Goal: Task Accomplishment & Management: Use online tool/utility

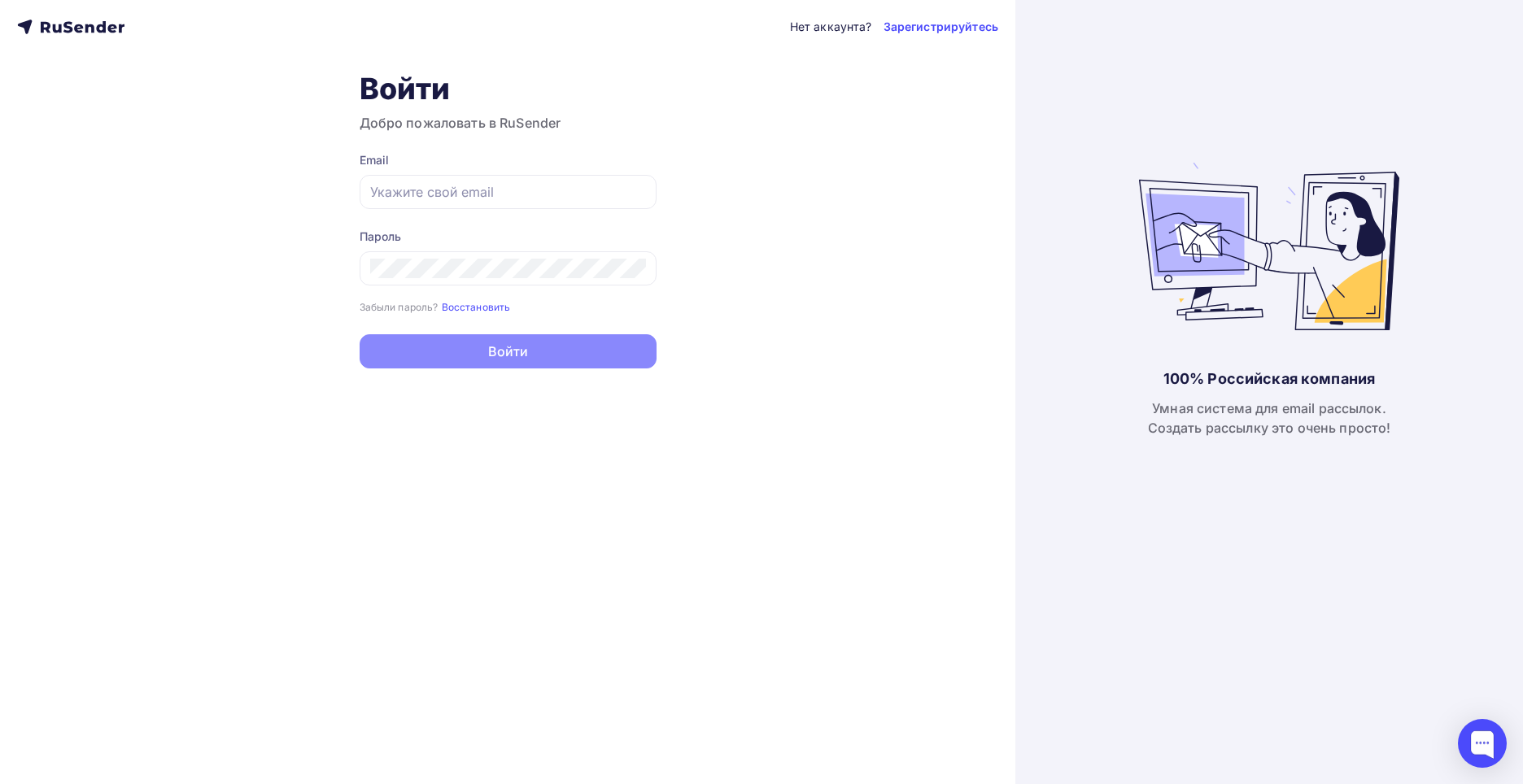
type input "[EMAIL_ADDRESS][DOMAIN_NAME]"
click at [513, 354] on button "Войти" at bounding box center [508, 352] width 297 height 34
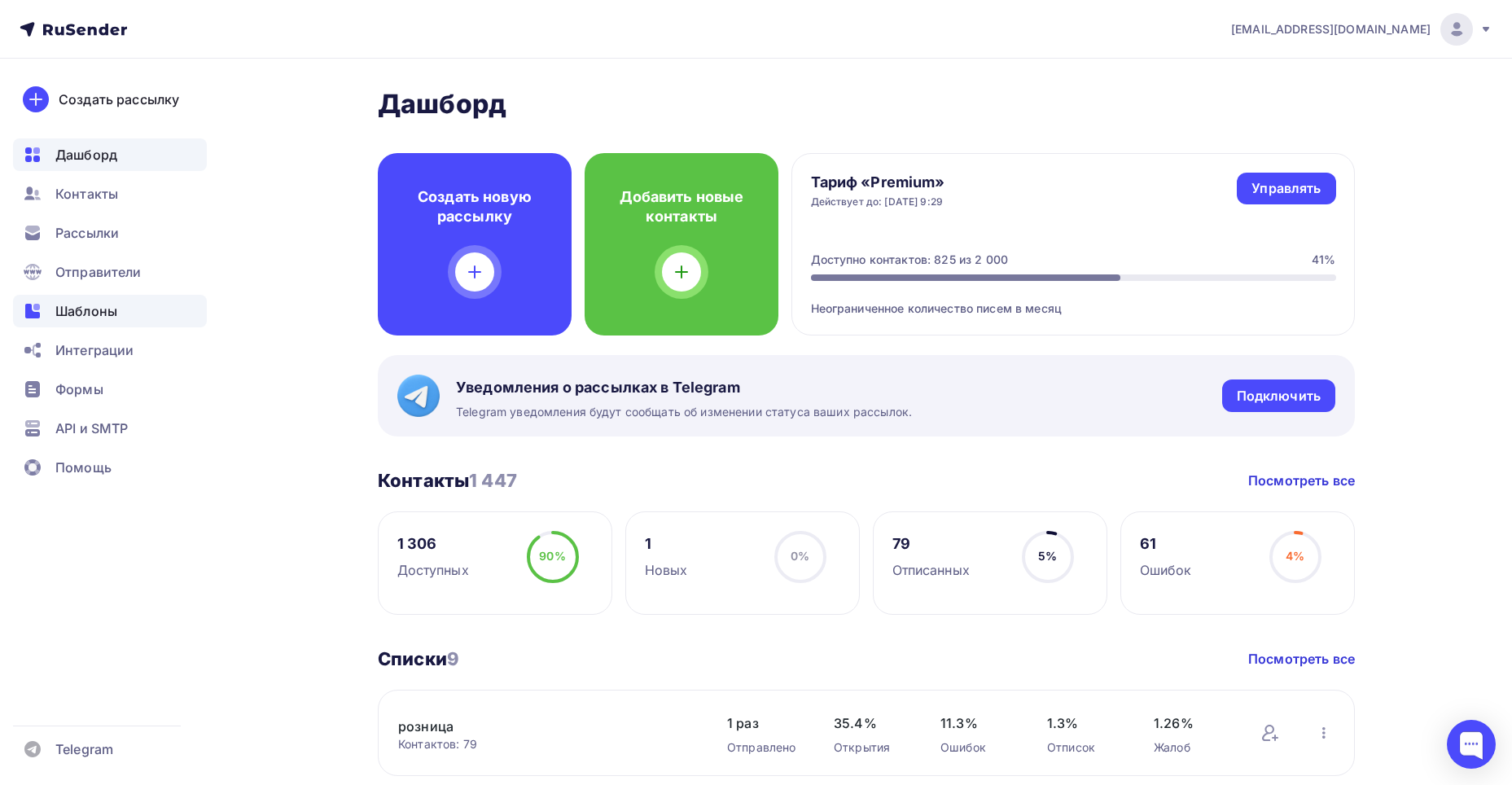
click at [76, 313] on span "Шаблоны" at bounding box center [86, 311] width 62 height 20
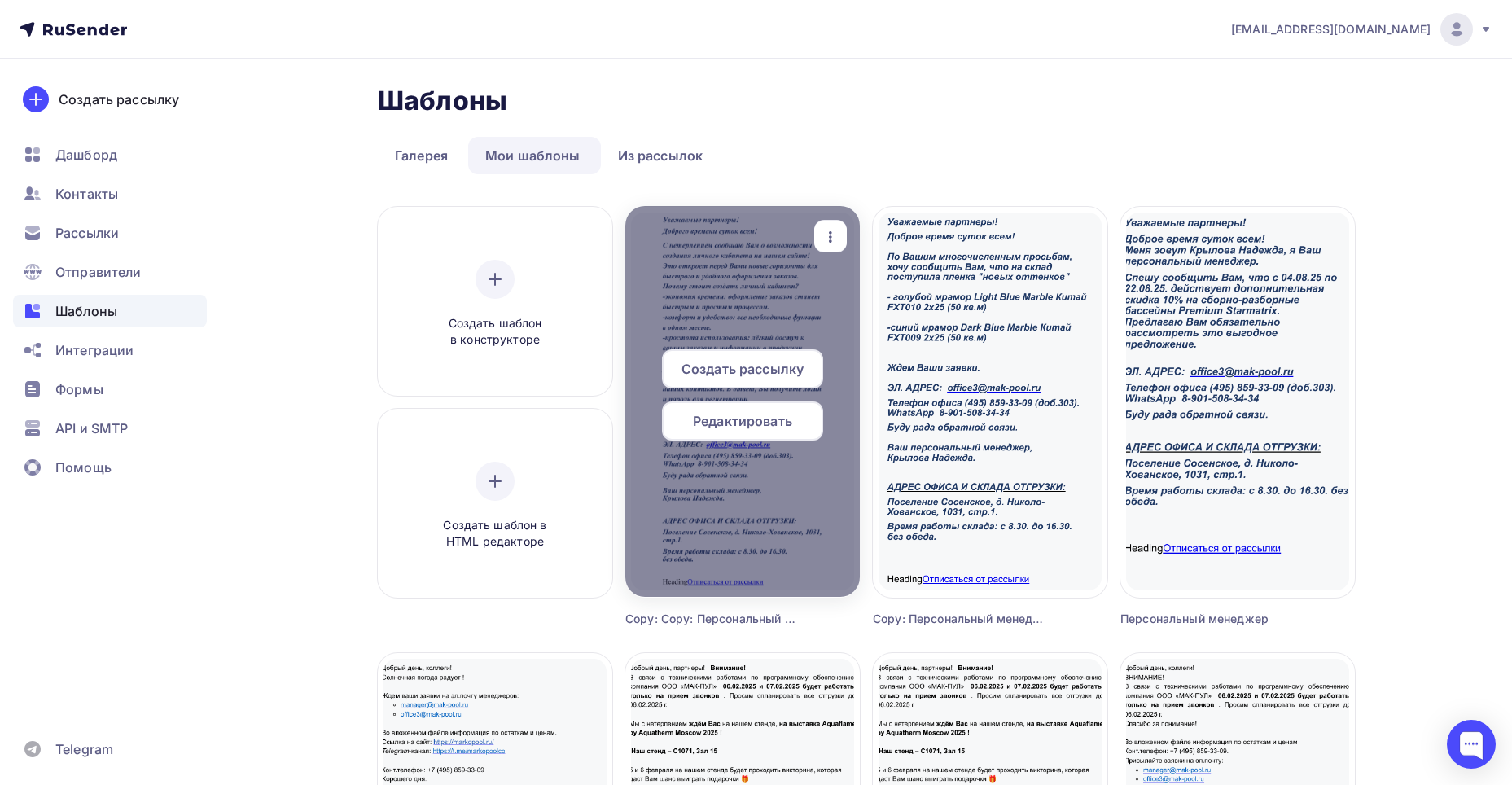
click at [709, 281] on div at bounding box center [742, 401] width 234 height 391
click at [712, 284] on div at bounding box center [742, 401] width 234 height 391
copy div "Редактировать Переименовать Предпросмотр Копировать Удалить"
click at [830, 230] on icon "button" at bounding box center [831, 237] width 20 height 20
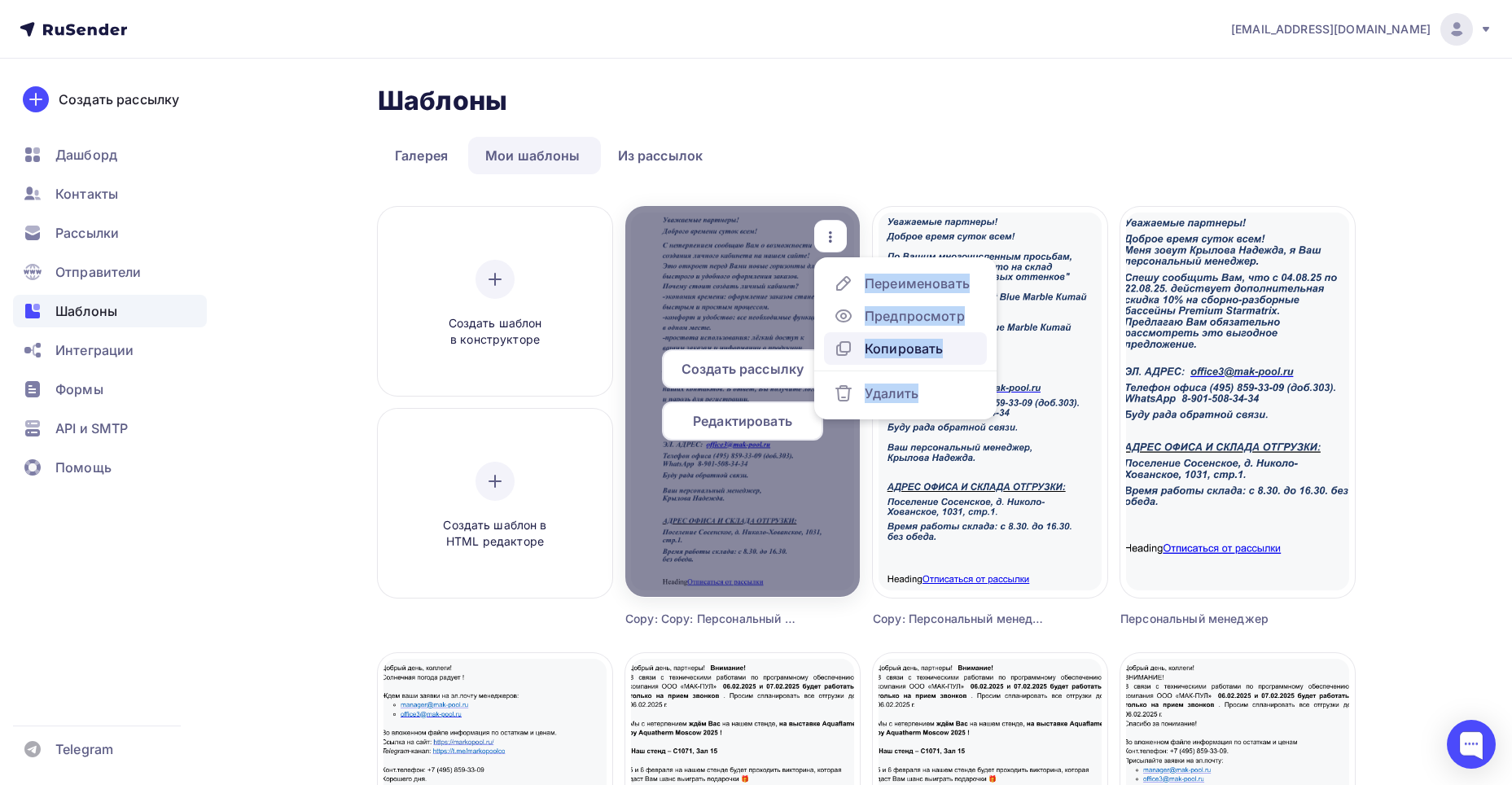
click at [884, 348] on div "Копировать" at bounding box center [904, 348] width 78 height 20
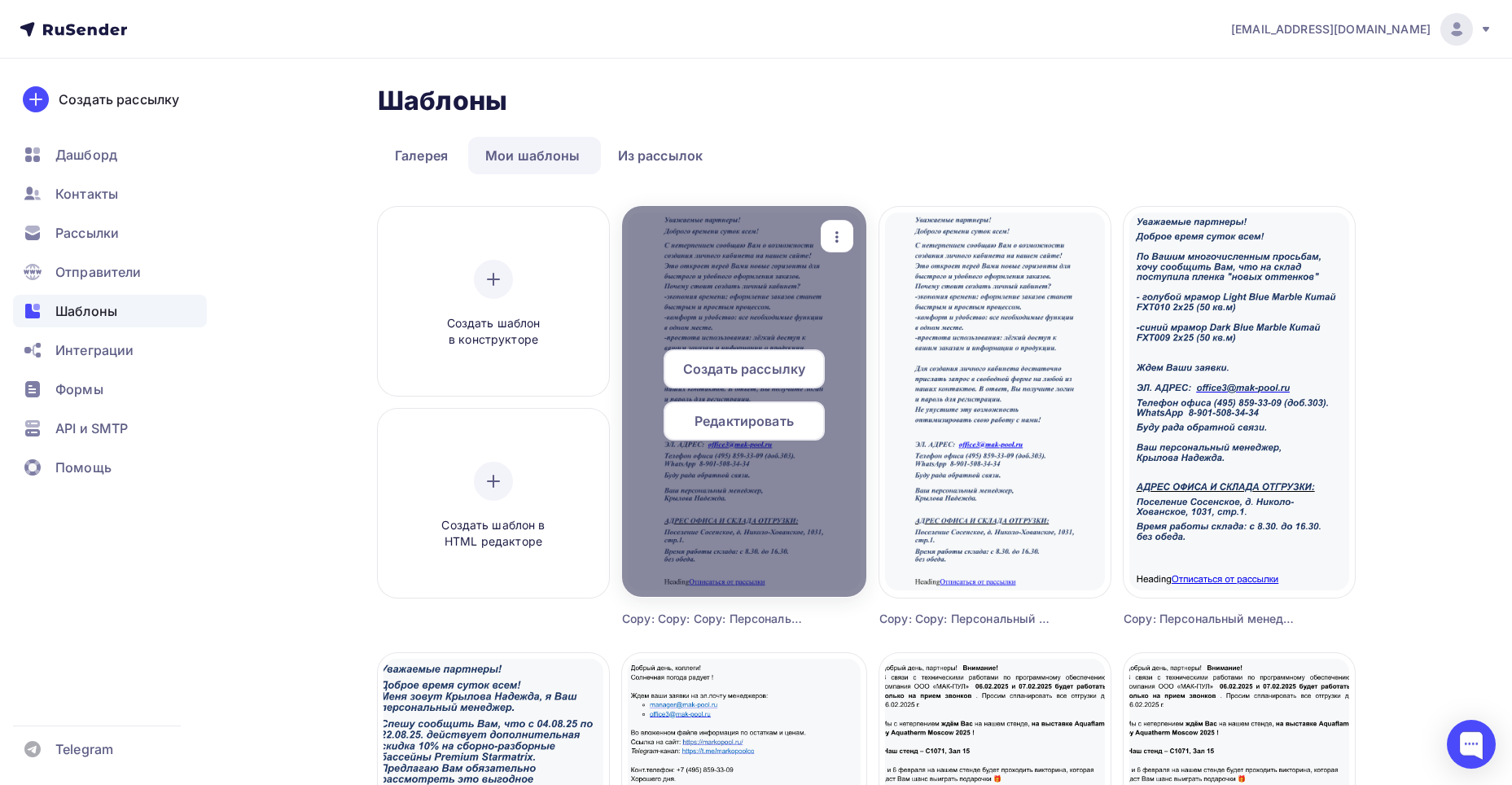
click at [729, 271] on div at bounding box center [744, 401] width 244 height 391
click at [747, 421] on span "Редактировать" at bounding box center [744, 421] width 100 height 20
